Goal: Information Seeking & Learning: Learn about a topic

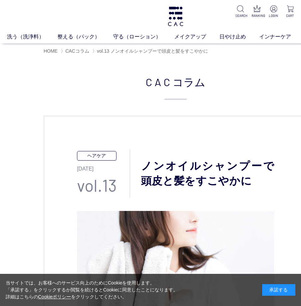
scroll to position [0, 0]
click at [171, 15] on img at bounding box center [175, 17] width 17 height 20
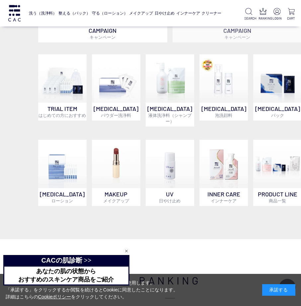
scroll to position [266, 5]
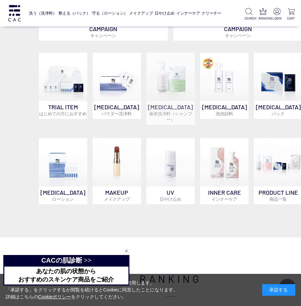
click at [183, 71] on img at bounding box center [170, 77] width 48 height 48
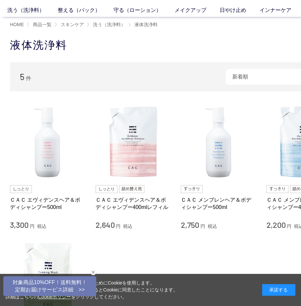
scroll to position [29, 0]
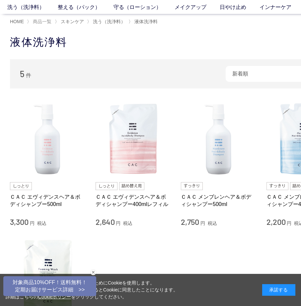
click at [44, 21] on span "商品一覧" at bounding box center [42, 21] width 19 height 5
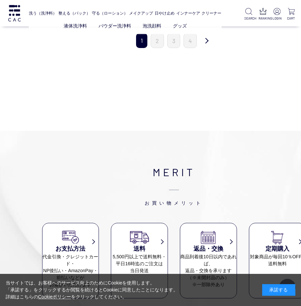
scroll to position [801, 2]
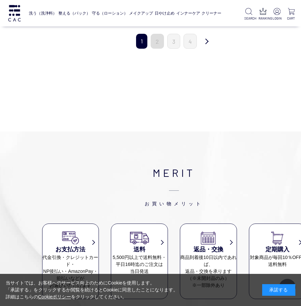
click at [155, 45] on link "2" at bounding box center [156, 41] width 13 height 15
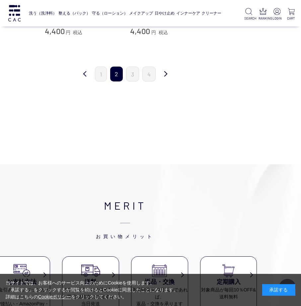
scroll to position [769, 51]
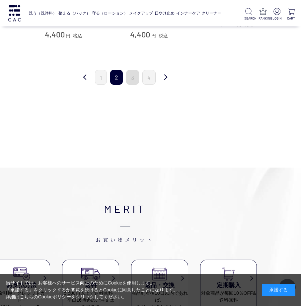
click at [134, 71] on link "3" at bounding box center [132, 77] width 13 height 15
